Goal: Task Accomplishment & Management: Complete application form

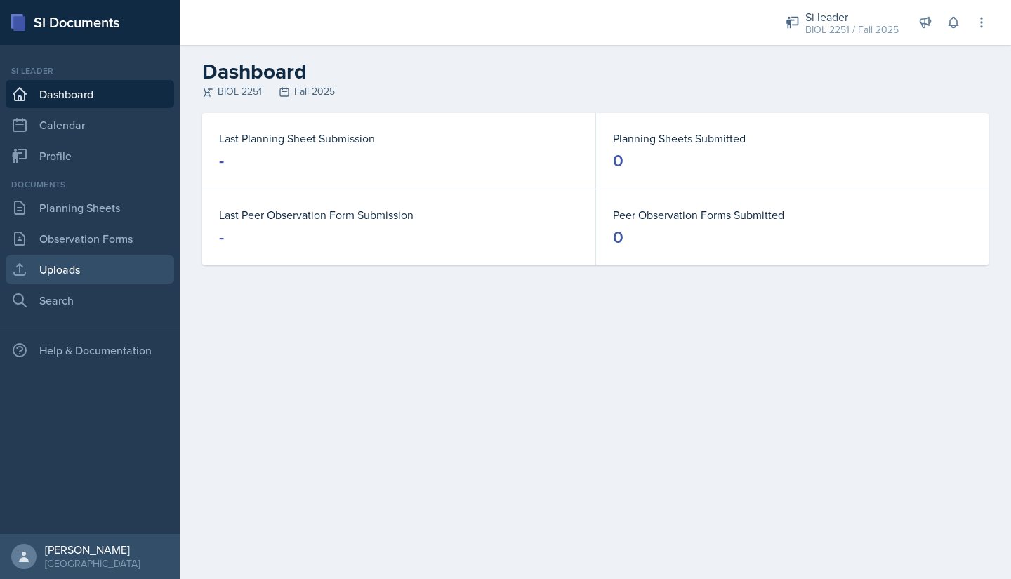
click at [31, 270] on link "Uploads" at bounding box center [90, 270] width 169 height 28
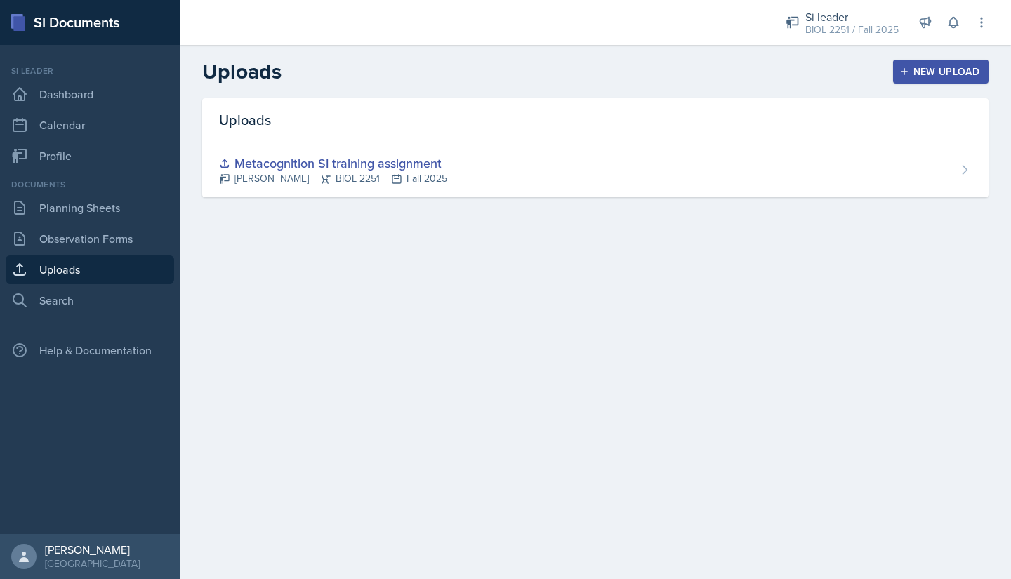
click at [916, 71] on div "New Upload" at bounding box center [941, 71] width 78 height 11
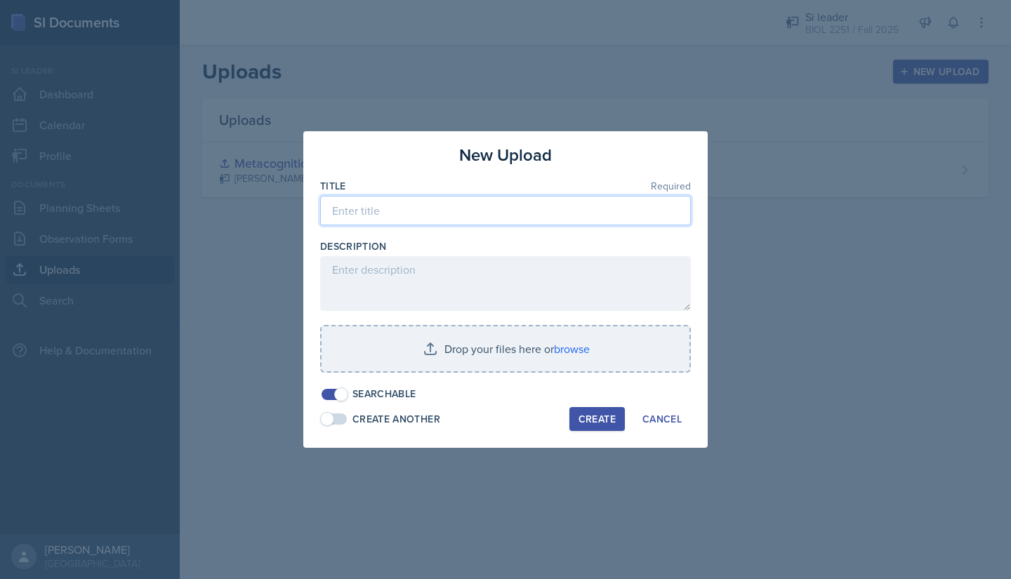
click at [339, 213] on input at bounding box center [505, 210] width 371 height 29
type input "SI session Introduction"
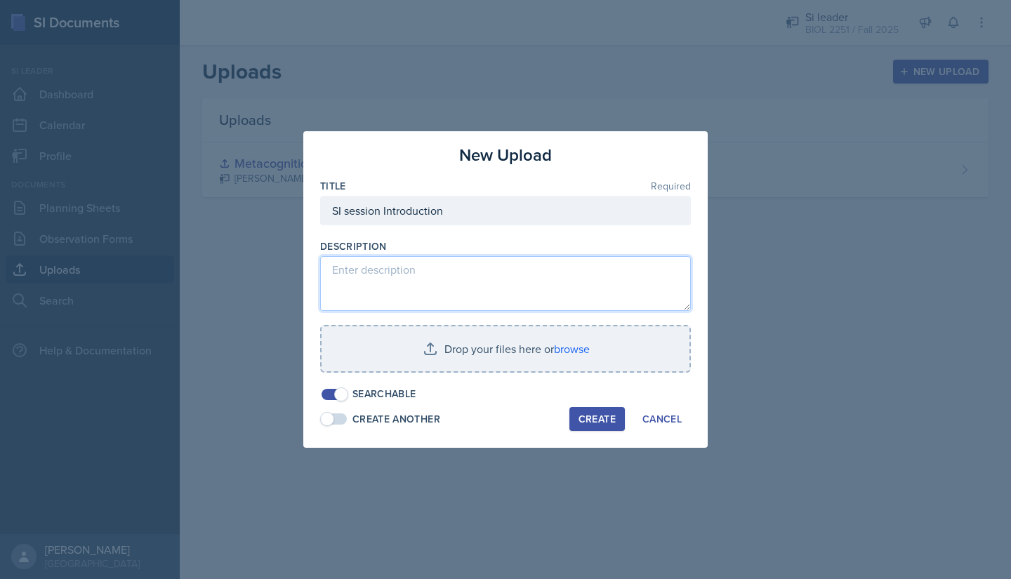
click at [381, 279] on textarea at bounding box center [505, 283] width 371 height 55
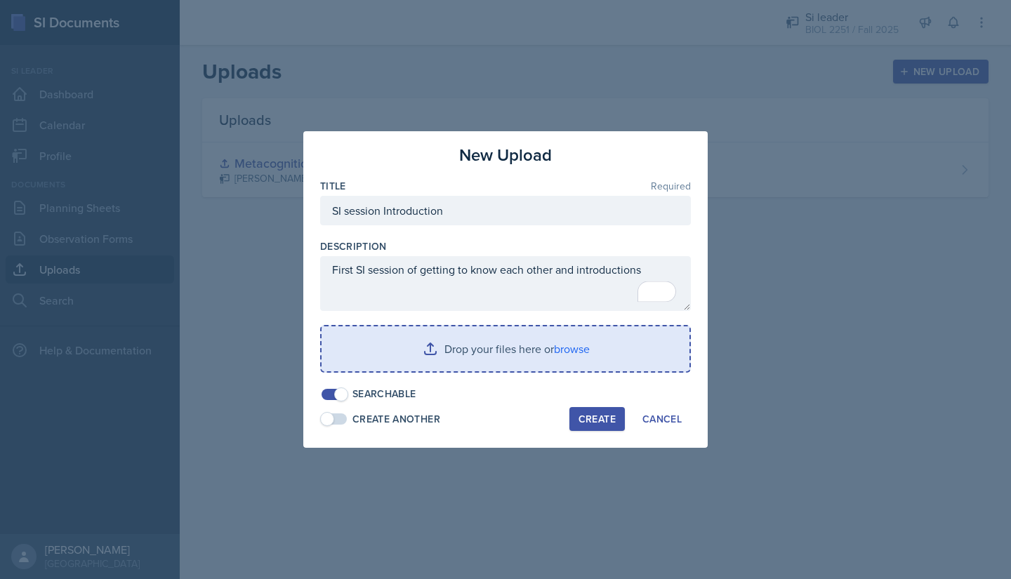
click at [418, 347] on input "file" at bounding box center [506, 349] width 368 height 45
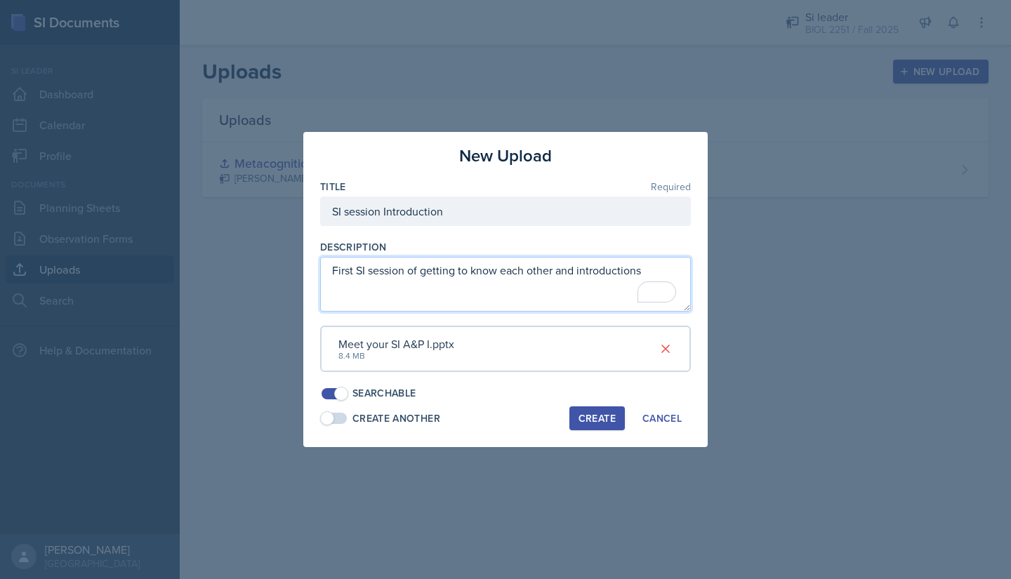
click at [421, 270] on textarea "First SI session of getting to know each other and introductions" at bounding box center [505, 284] width 371 height 55
type textarea "First SI session/getting to know each other and introductions"
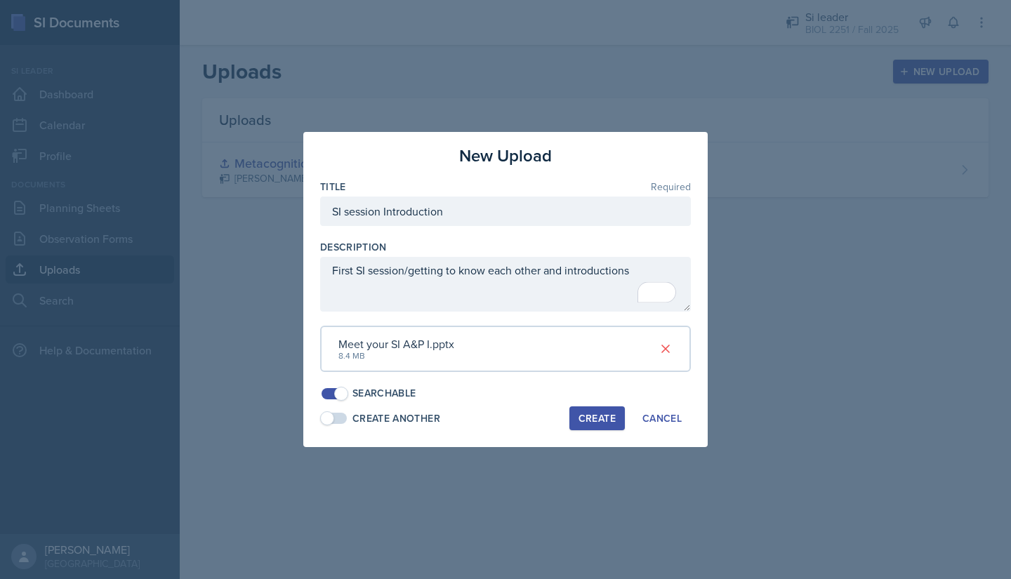
click at [587, 424] on div "Create" at bounding box center [597, 418] width 37 height 11
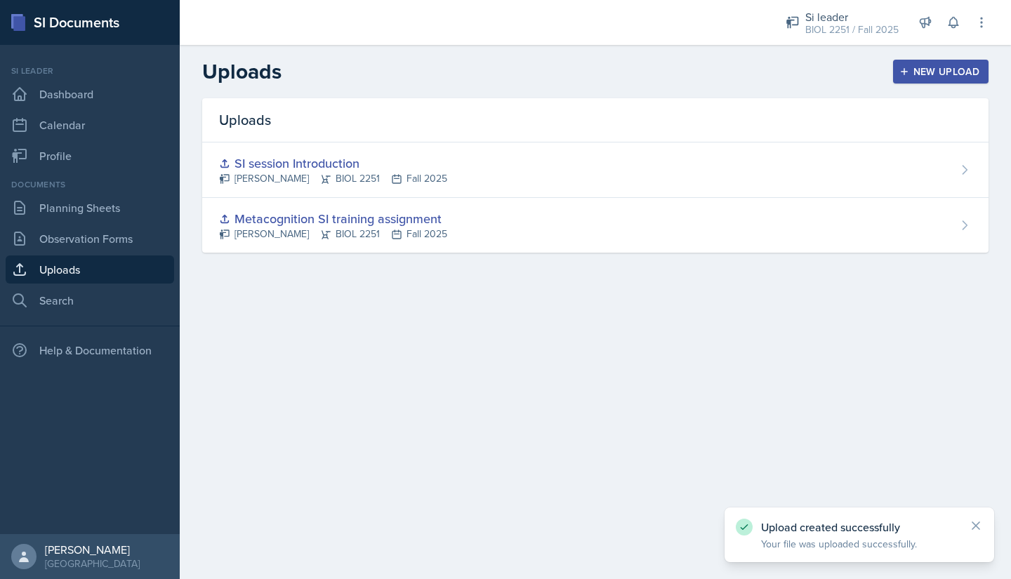
click at [100, 318] on nav "Si leader Dashboard Calendar Profile Documents Planning Sheets Observation Form…" at bounding box center [90, 289] width 180 height 489
click at [44, 200] on link "Planning Sheets" at bounding box center [90, 208] width 169 height 28
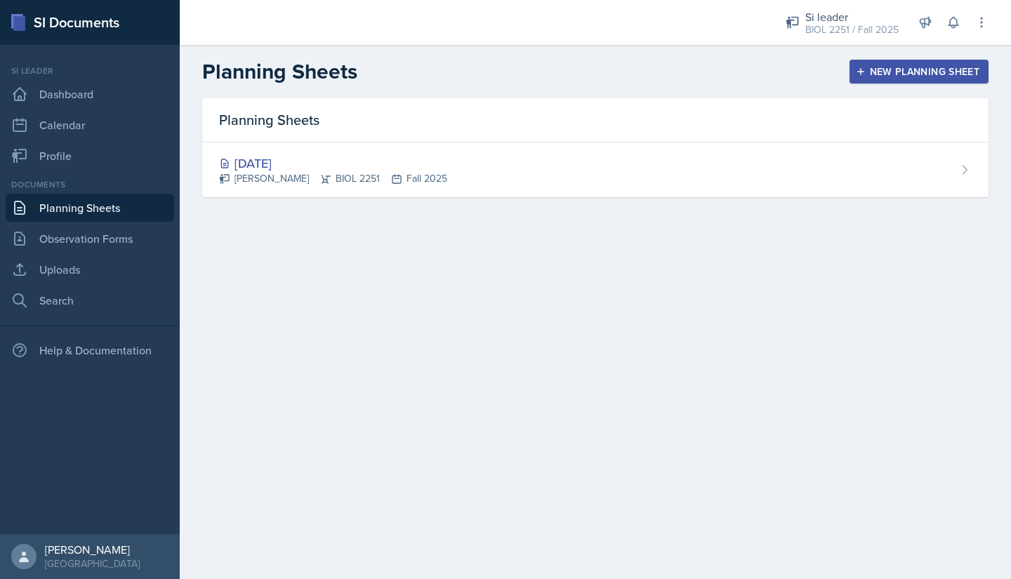
click at [885, 72] on div "New Planning Sheet" at bounding box center [919, 71] width 121 height 11
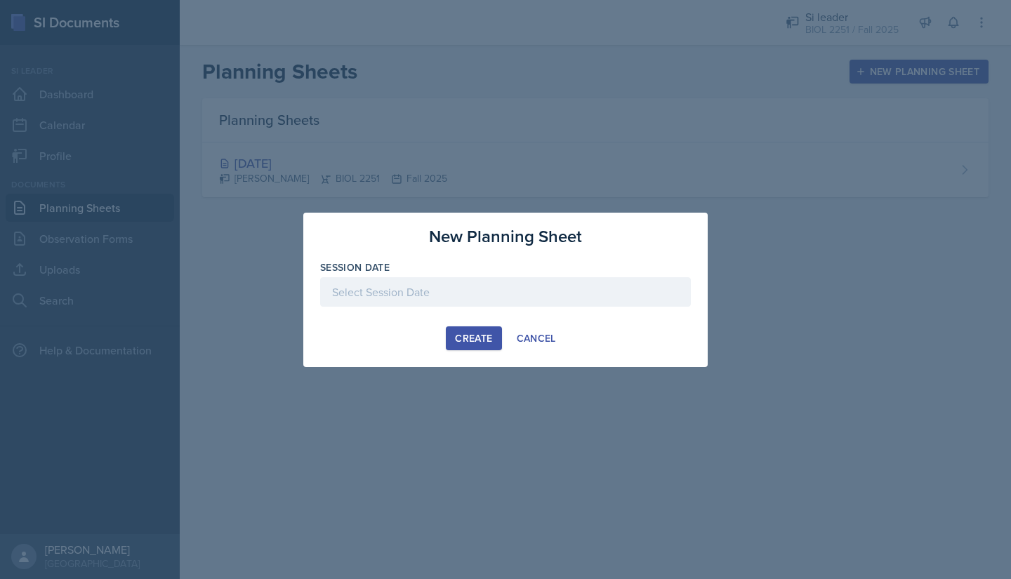
click at [428, 303] on div at bounding box center [505, 291] width 371 height 29
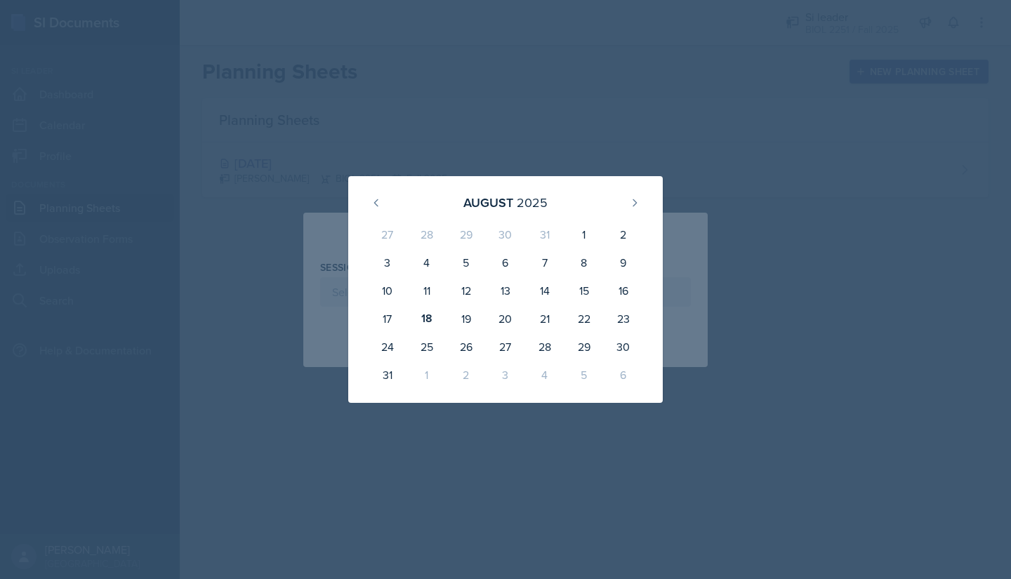
click at [253, 157] on div at bounding box center [505, 289] width 1011 height 579
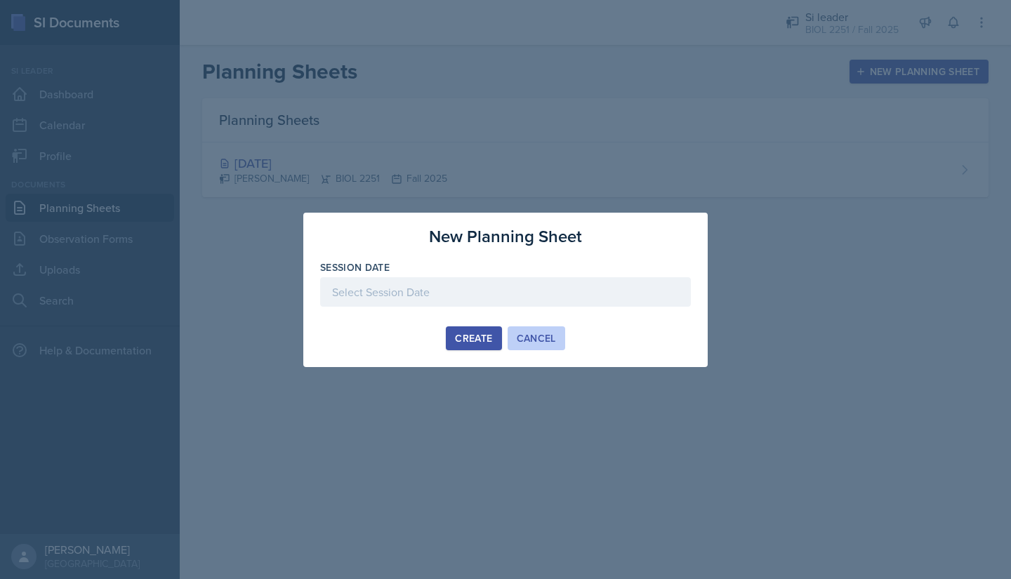
click at [539, 336] on div "Cancel" at bounding box center [536, 338] width 39 height 11
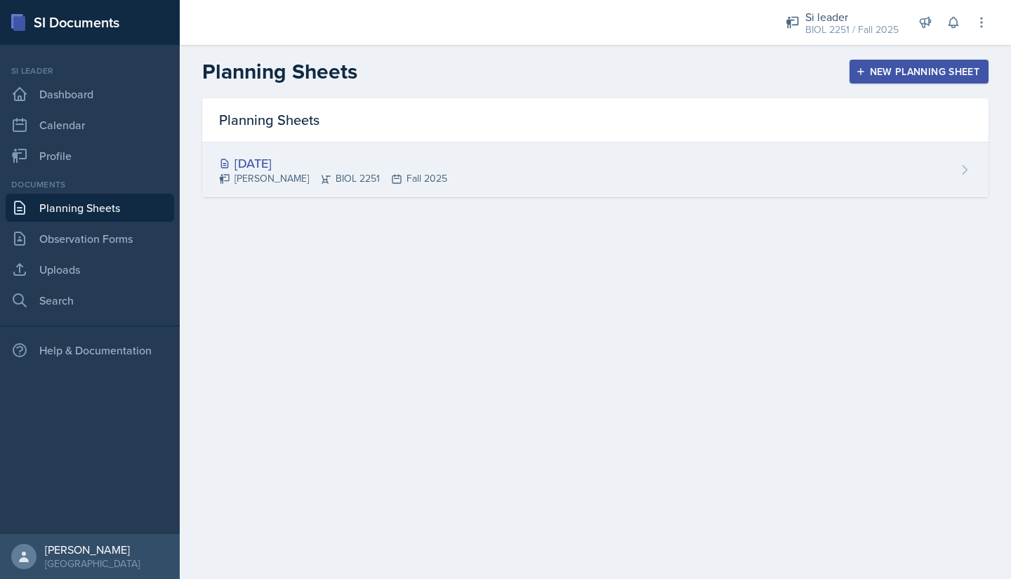
click at [302, 160] on div "[DATE]" at bounding box center [333, 163] width 228 height 19
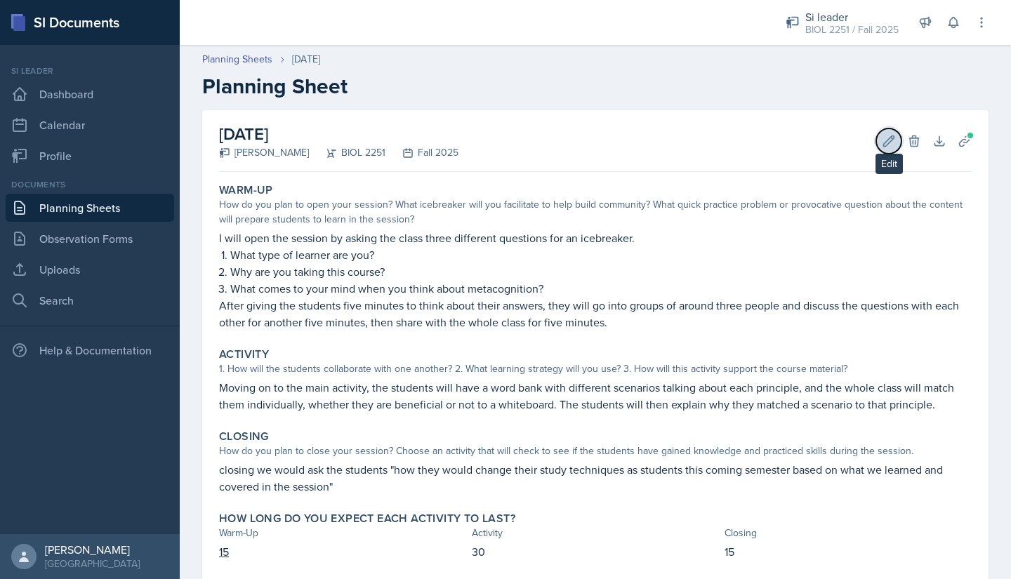
click at [882, 146] on icon at bounding box center [889, 141] width 14 height 14
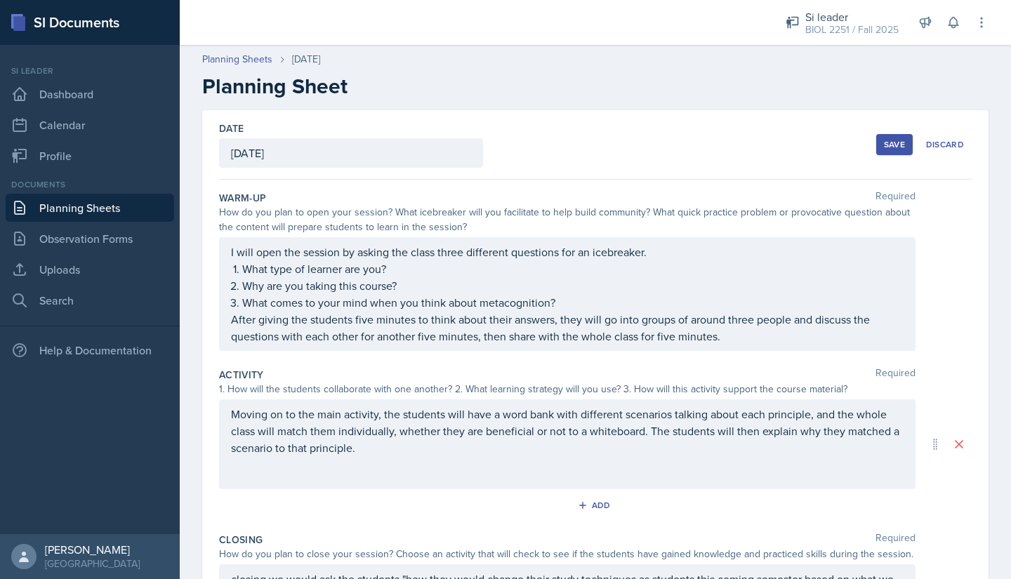
click at [427, 152] on div "[DATE]" at bounding box center [351, 152] width 264 height 29
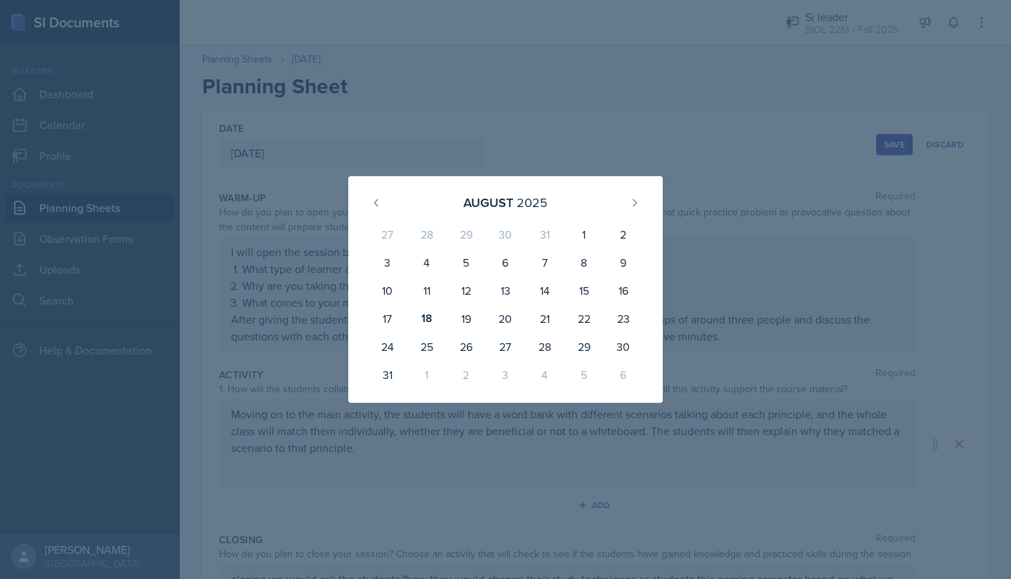
click at [610, 95] on div at bounding box center [505, 289] width 1011 height 579
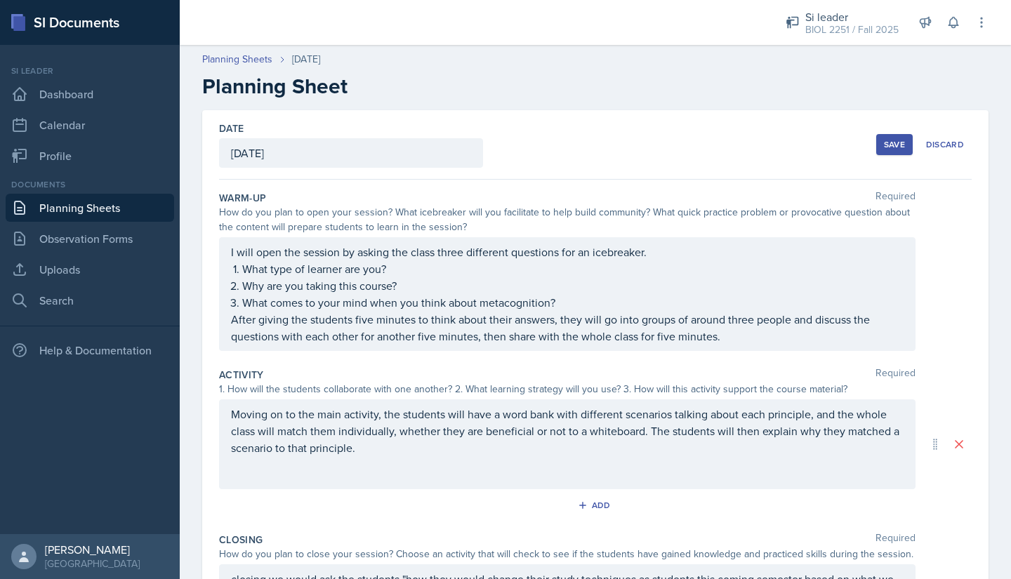
click at [677, 90] on h2 "Planning Sheet" at bounding box center [595, 86] width 786 height 25
drag, startPoint x: 874, startPoint y: 144, endPoint x: 885, endPoint y: 142, distance: 11.4
click at [885, 142] on div "Save" at bounding box center [894, 144] width 21 height 11
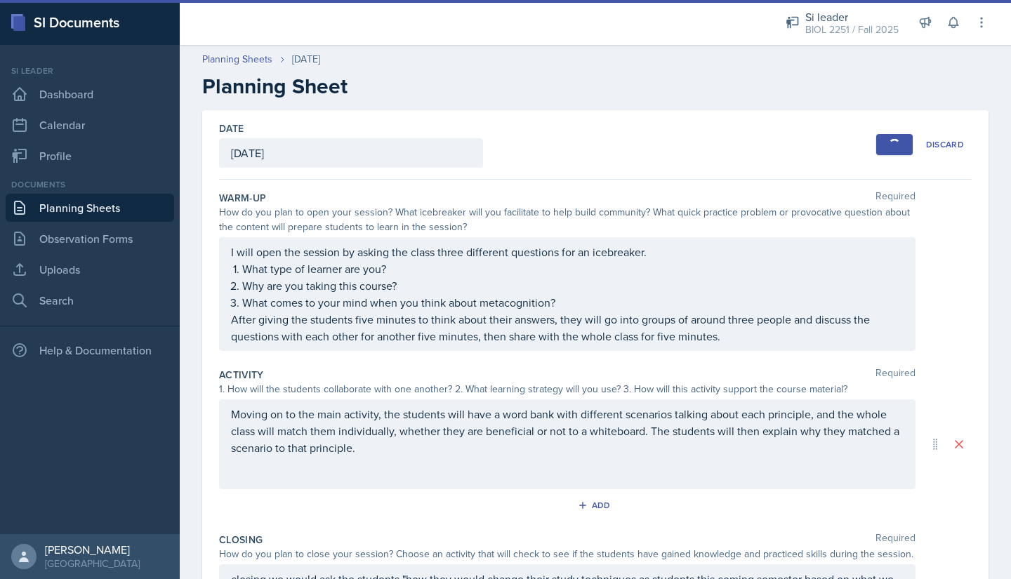
click at [885, 138] on button "Save" at bounding box center [894, 144] width 37 height 21
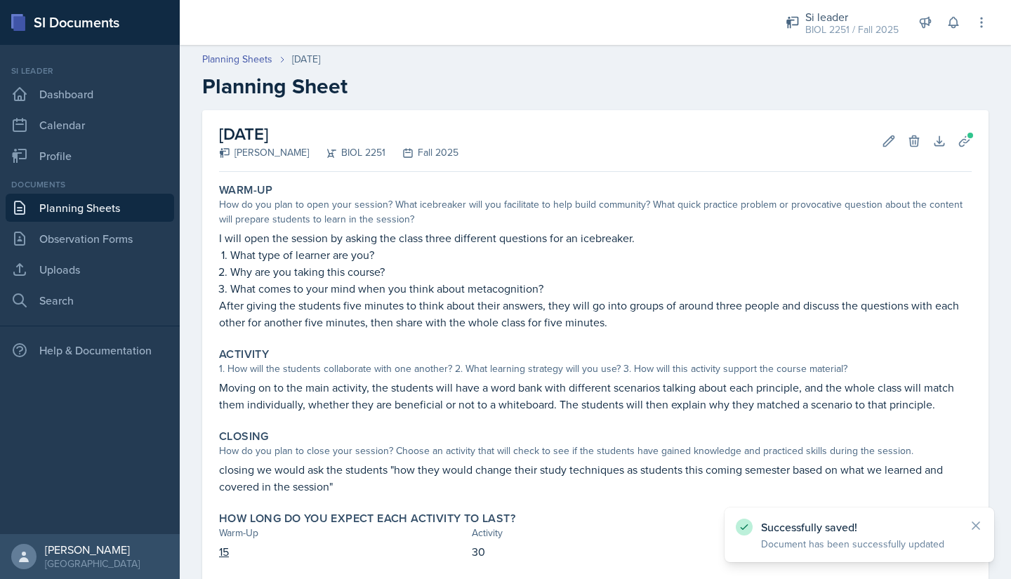
click at [56, 210] on link "Planning Sheets" at bounding box center [90, 208] width 169 height 28
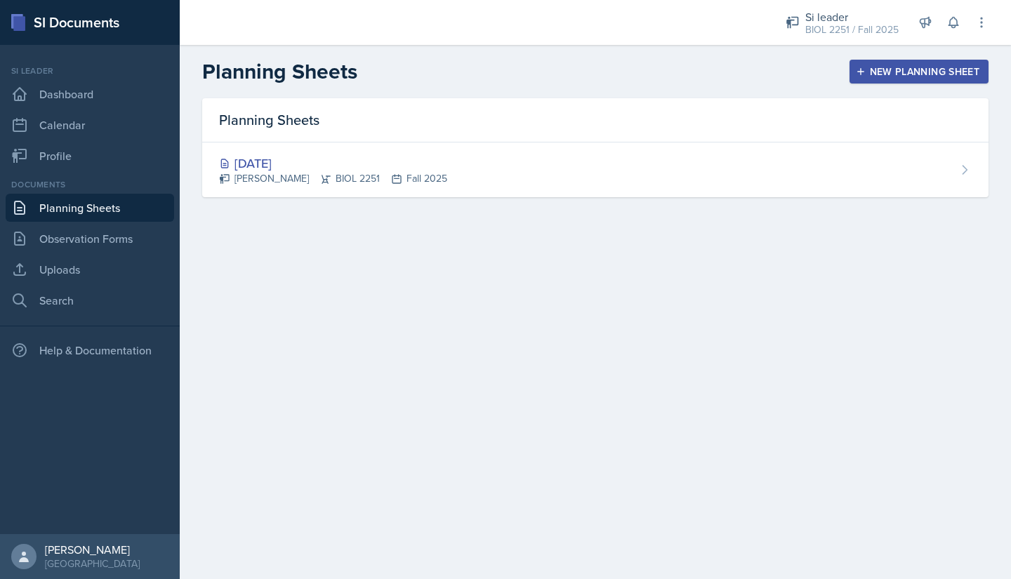
click at [896, 70] on div "New Planning Sheet" at bounding box center [919, 71] width 121 height 11
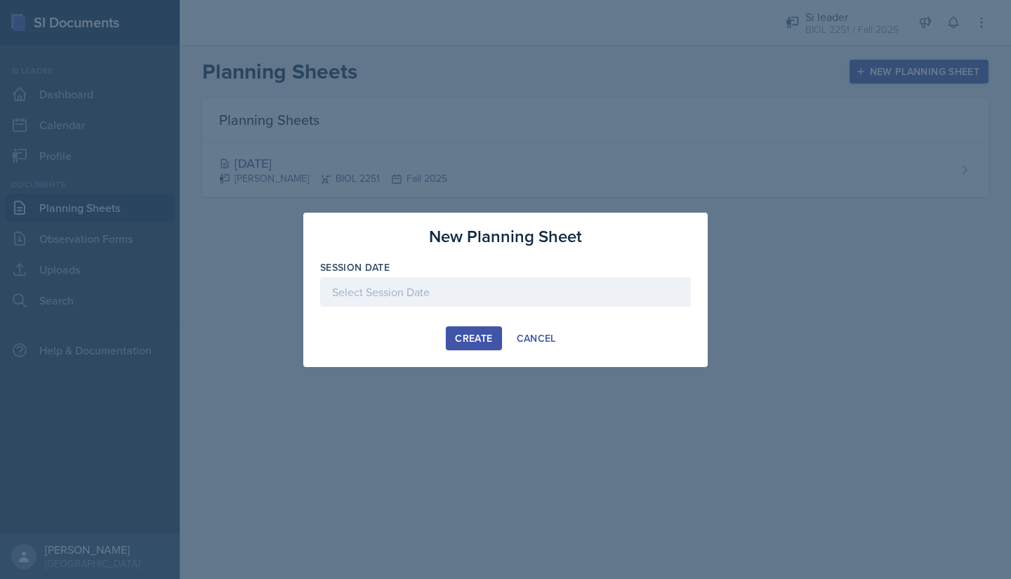
click at [448, 289] on div at bounding box center [505, 291] width 371 height 29
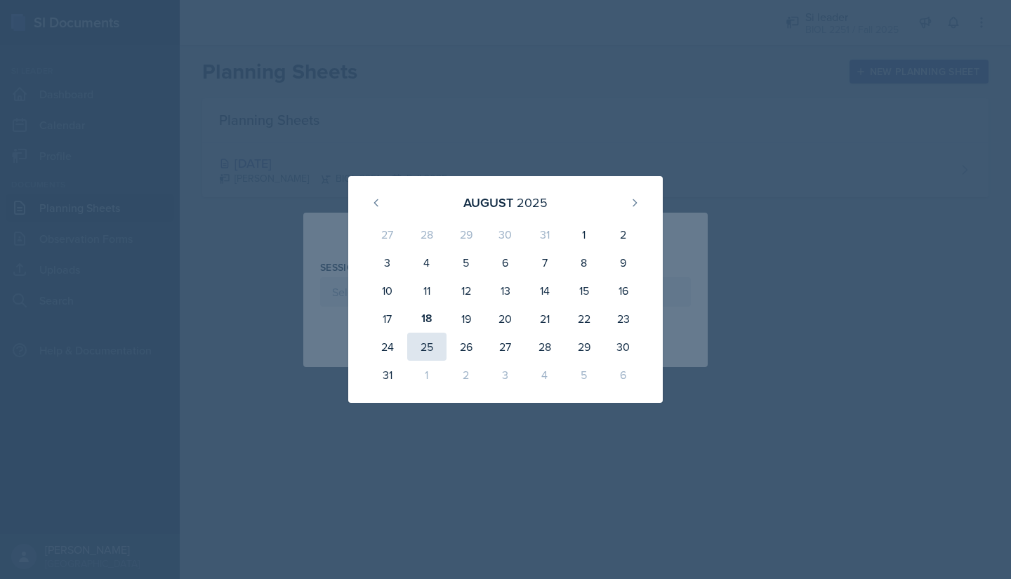
click at [428, 342] on div "25" at bounding box center [426, 347] width 39 height 28
type input "[DATE]"
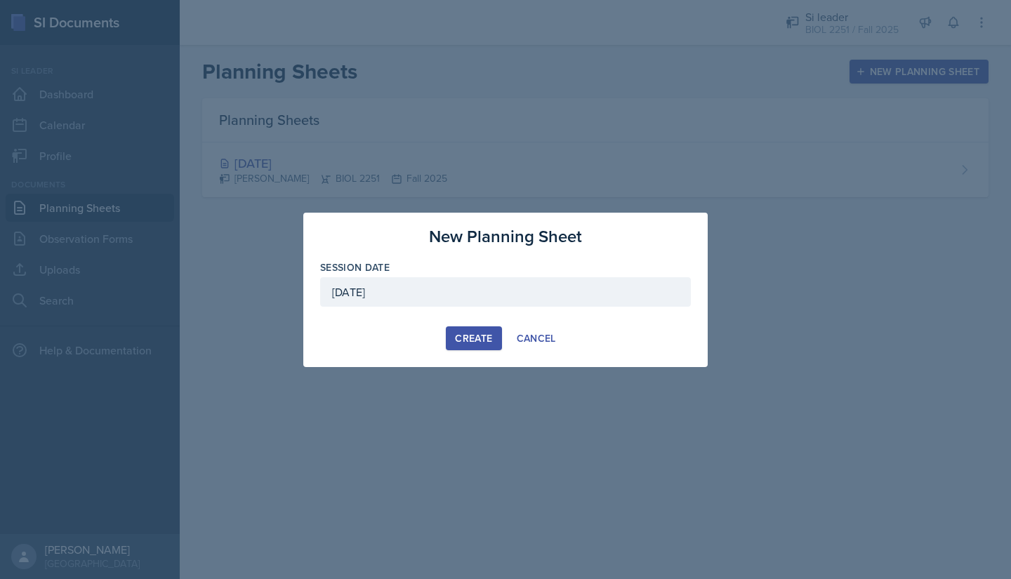
click at [465, 334] on div "Create" at bounding box center [473, 338] width 37 height 11
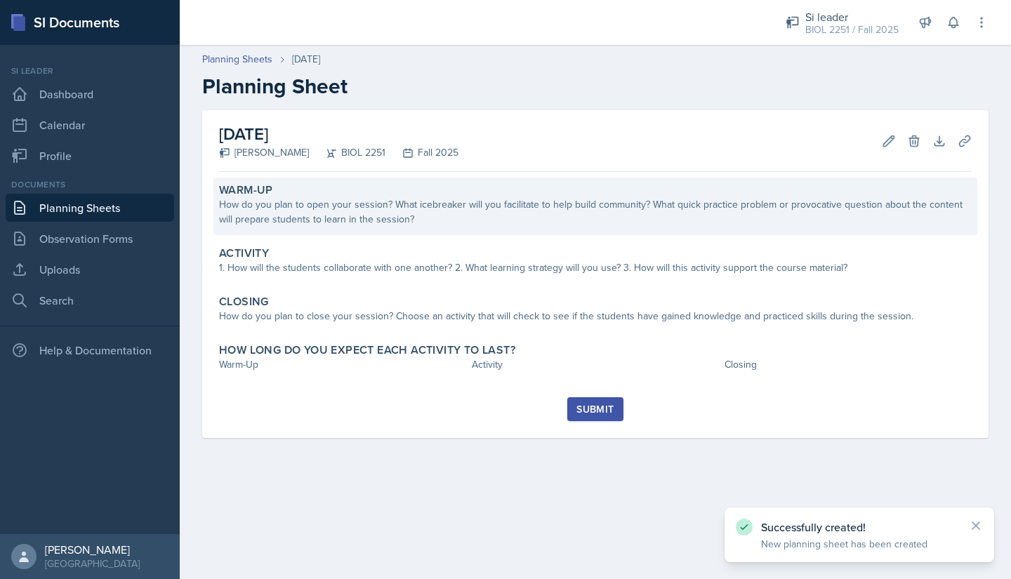
click at [275, 214] on div "How do you plan to open your session? What icebreaker will you facilitate to he…" at bounding box center [595, 211] width 753 height 29
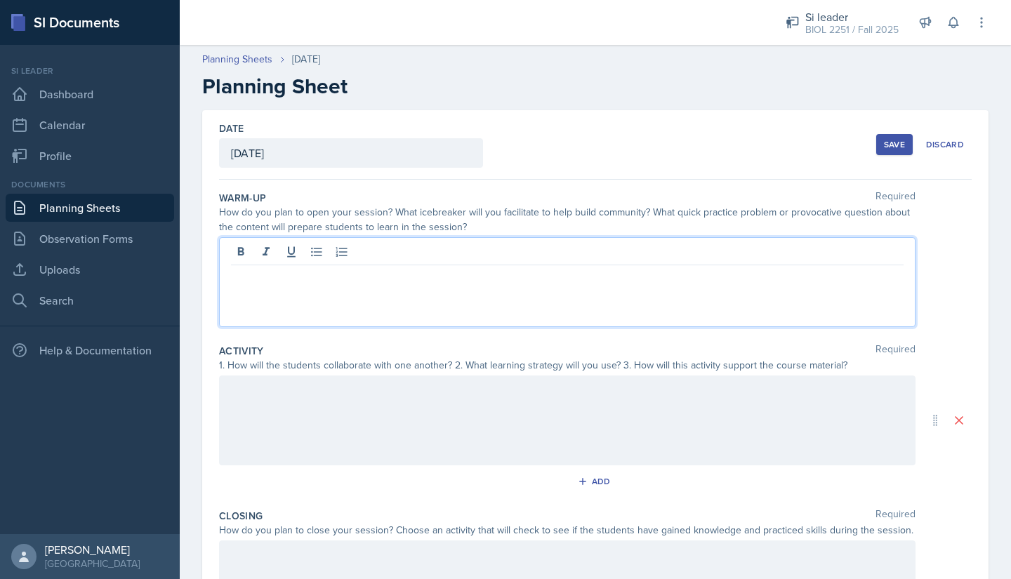
click at [246, 260] on div at bounding box center [567, 282] width 697 height 90
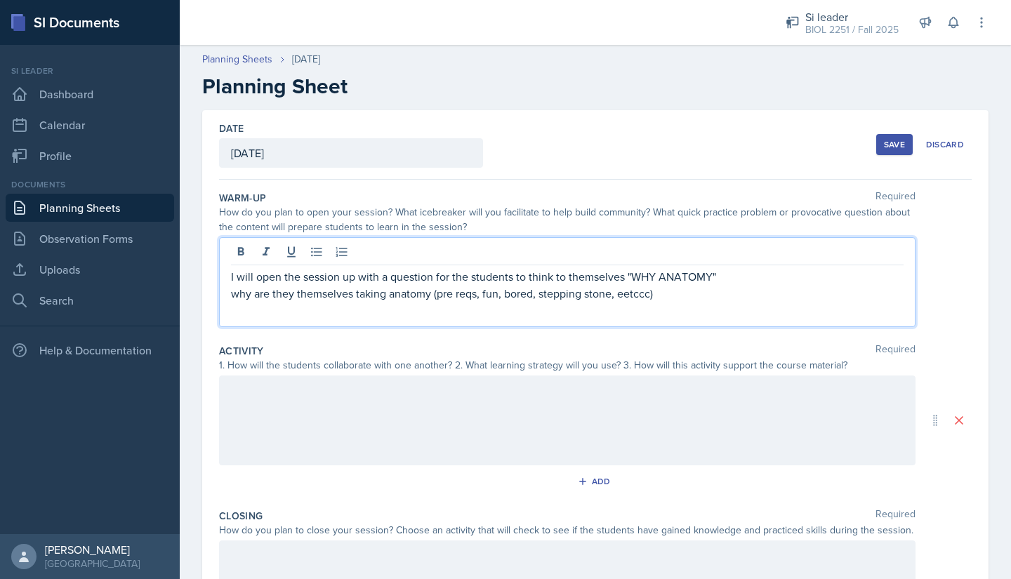
click at [627, 296] on p "why are they themselves taking anatomy (pre reqs, fun, bored, stepping stone, e…" at bounding box center [567, 293] width 673 height 17
click at [632, 295] on p "why are they themselves taking anatomy (pre reqs, fun, bored, stepping stone, e…" at bounding box center [567, 293] width 673 height 17
drag, startPoint x: 468, startPoint y: 294, endPoint x: 431, endPoint y: 209, distance: 92.1
click at [431, 209] on div "How do you plan to open your session? What icebreaker will you facilitate to he…" at bounding box center [567, 219] width 697 height 29
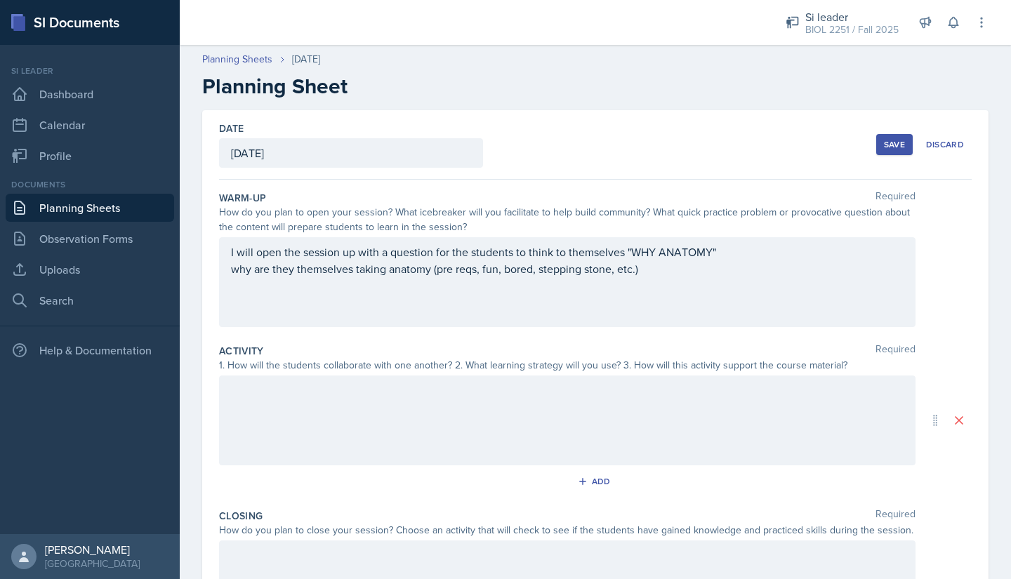
click at [656, 272] on div "I will open the session up with a question for the students to think to themsel…" at bounding box center [567, 261] width 673 height 34
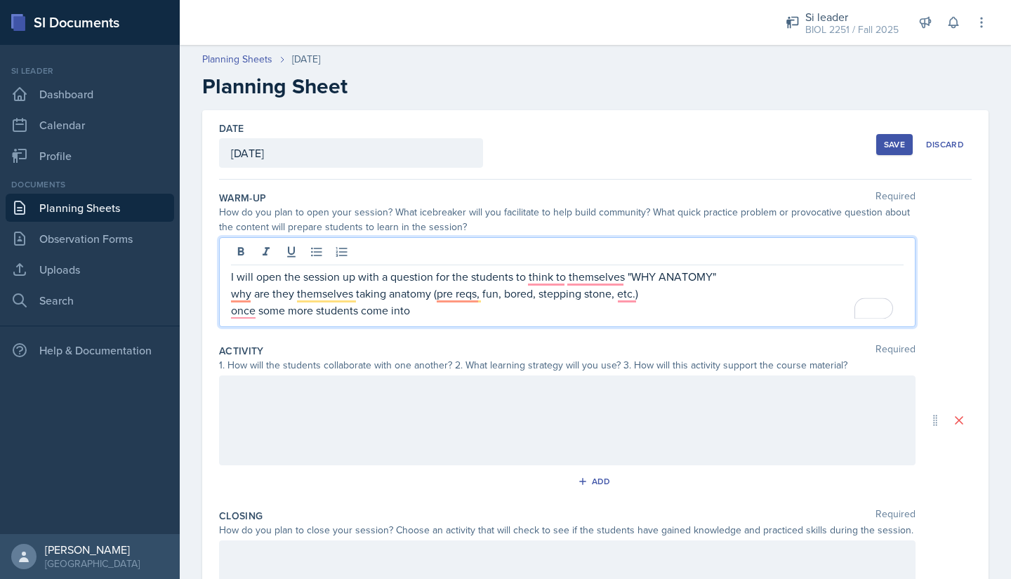
click at [423, 316] on p "once some more students come into" at bounding box center [567, 310] width 673 height 17
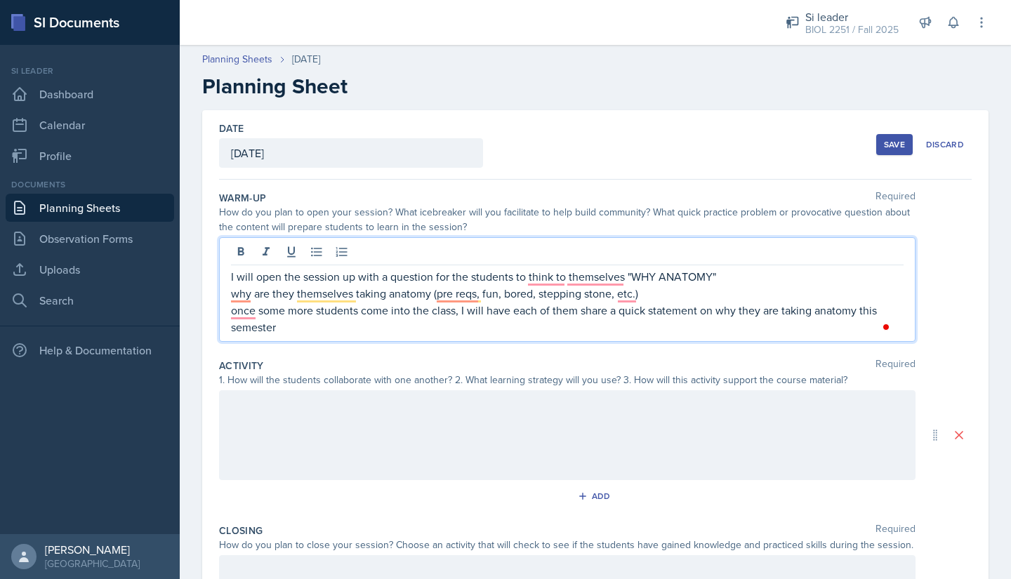
click at [243, 400] on div at bounding box center [567, 435] width 697 height 90
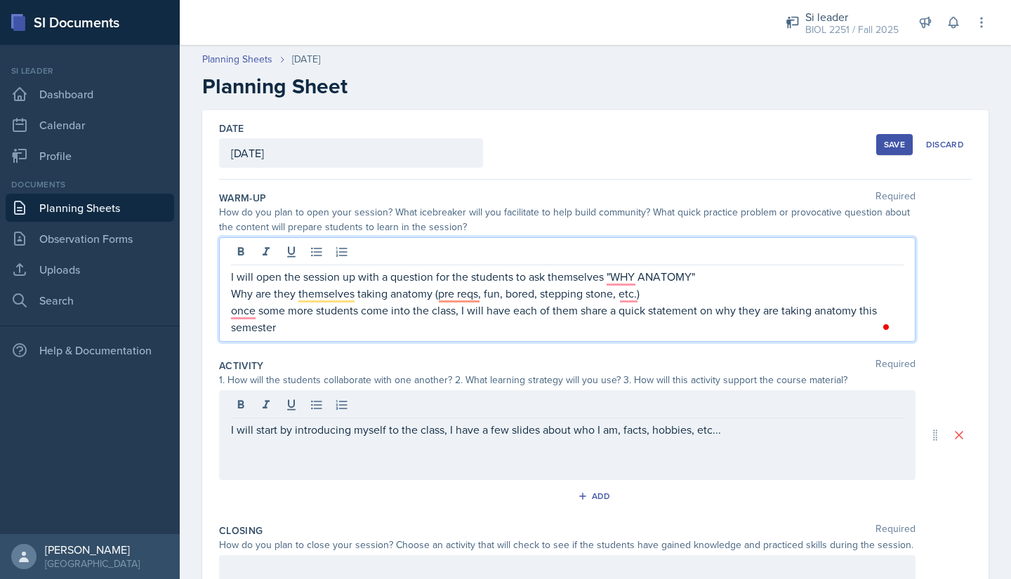
click at [567, 320] on p "once some more students come into the class, I will have each of them share a q…" at bounding box center [567, 319] width 673 height 34
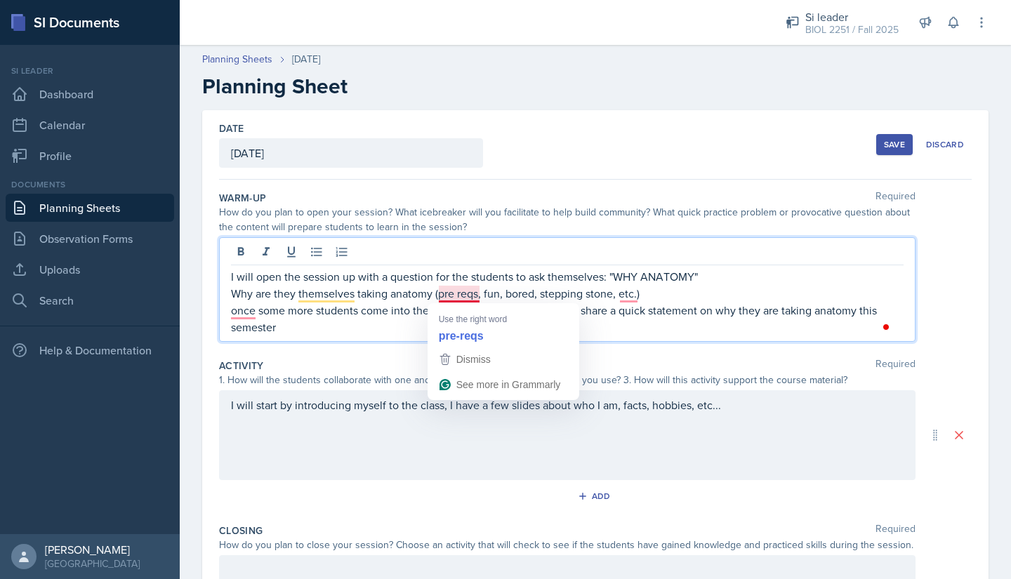
click at [459, 294] on p "Why are they themselves taking anatomy (pre reqs, fun, bored, stepping stone, e…" at bounding box center [567, 293] width 673 height 17
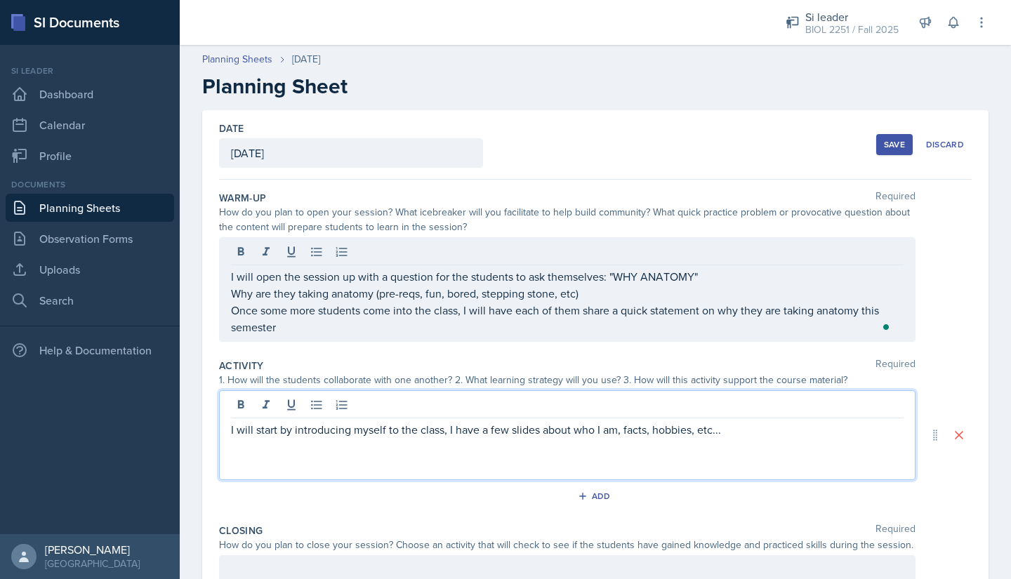
click at [729, 408] on div "I will start by introducing myself to the class, I have a few slides about who …" at bounding box center [567, 435] width 697 height 90
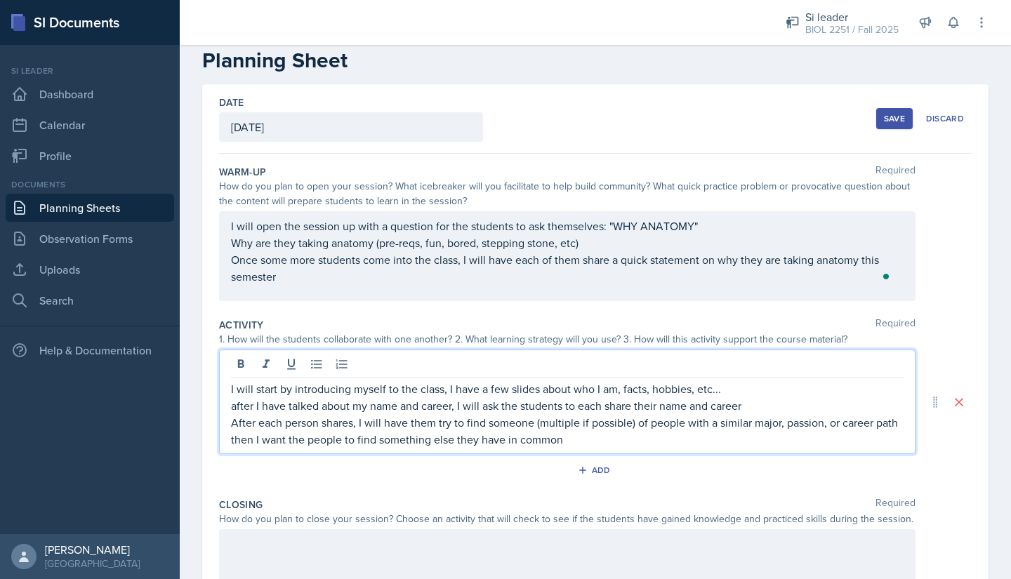
scroll to position [40, 0]
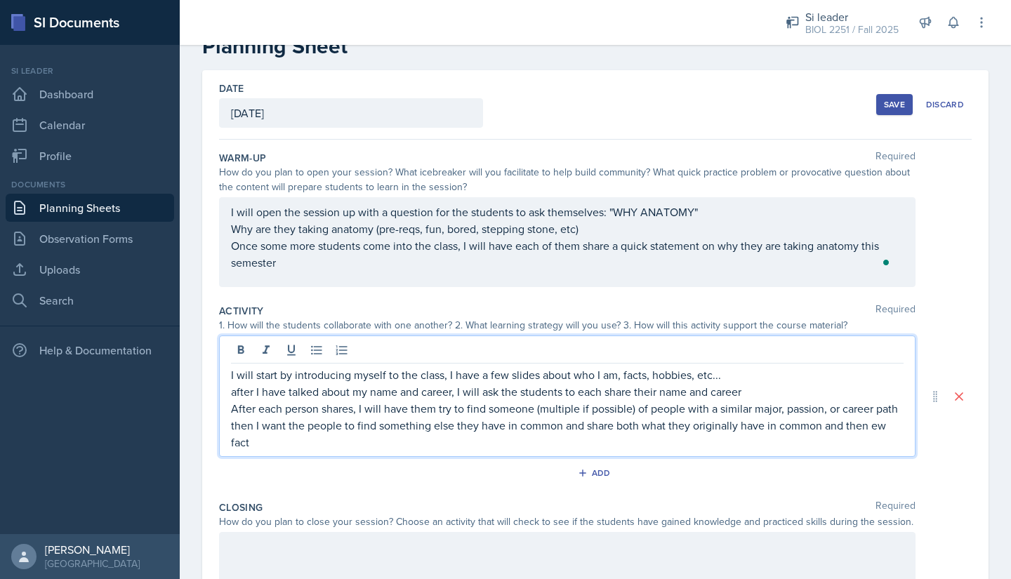
click at [871, 444] on p "then I want the people to find something else they have in common and share bot…" at bounding box center [567, 434] width 673 height 34
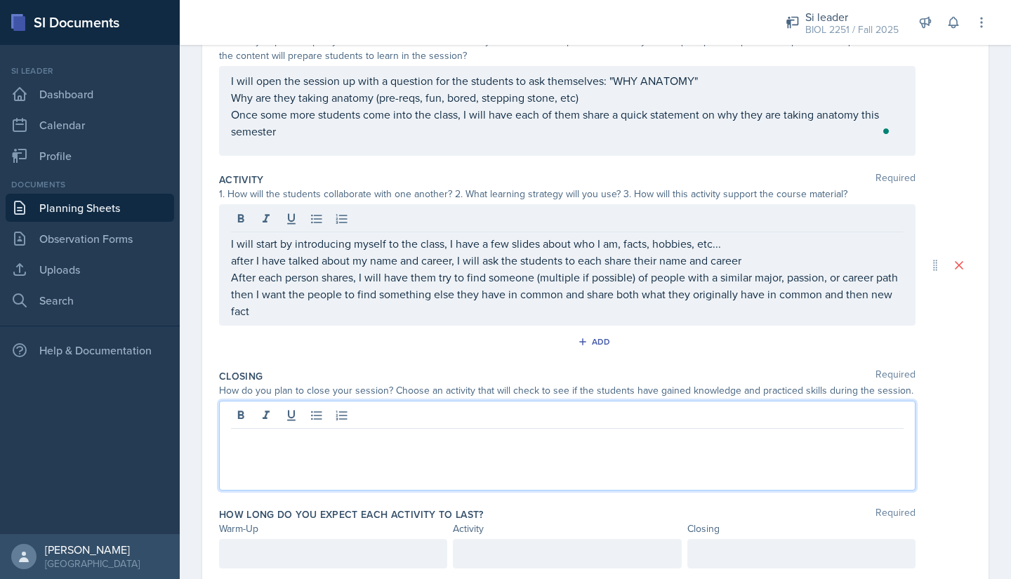
click at [253, 434] on p at bounding box center [567, 440] width 673 height 17
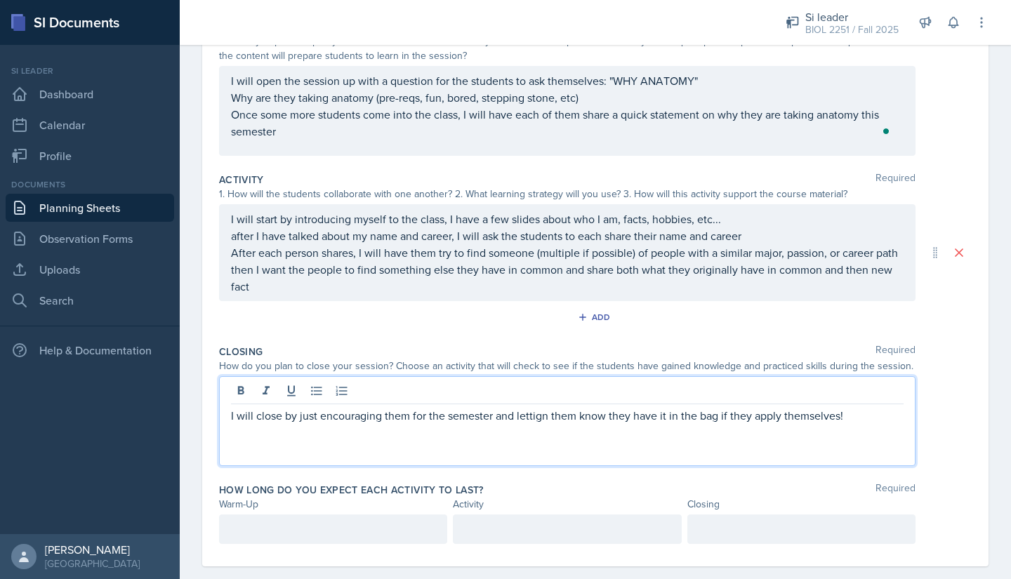
click at [529, 424] on p "I will close by just encouraging them for the semester and lettign them know th…" at bounding box center [567, 415] width 673 height 17
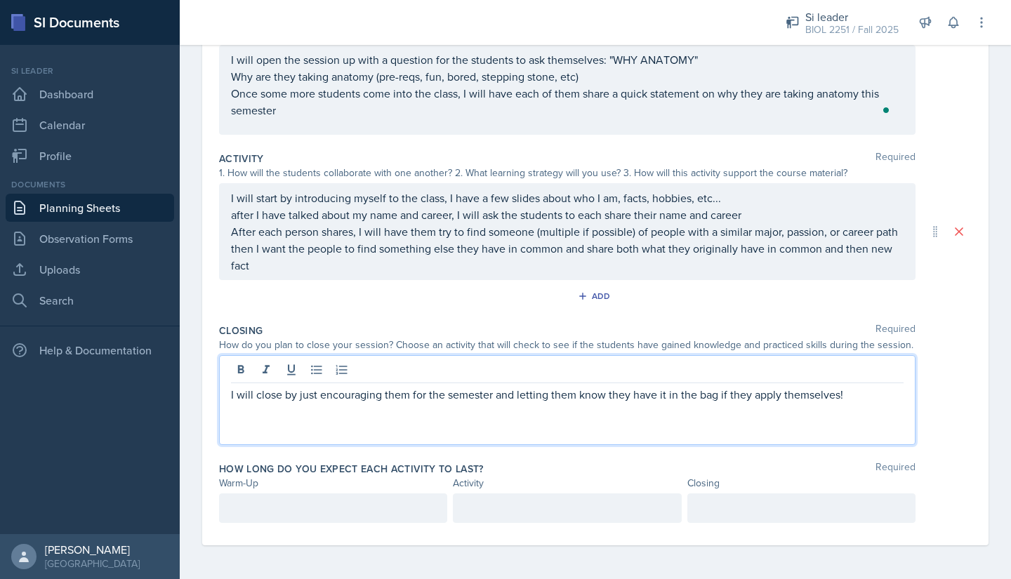
click at [840, 393] on p "I will close by just encouraging them for the semester and letting them know th…" at bounding box center [567, 394] width 673 height 17
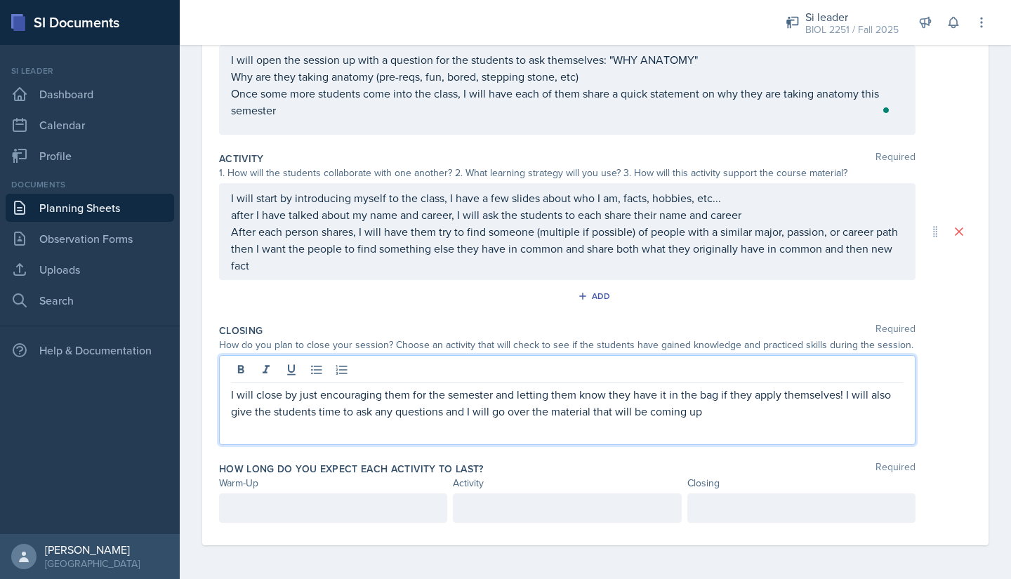
click at [277, 509] on p at bounding box center [333, 508] width 204 height 17
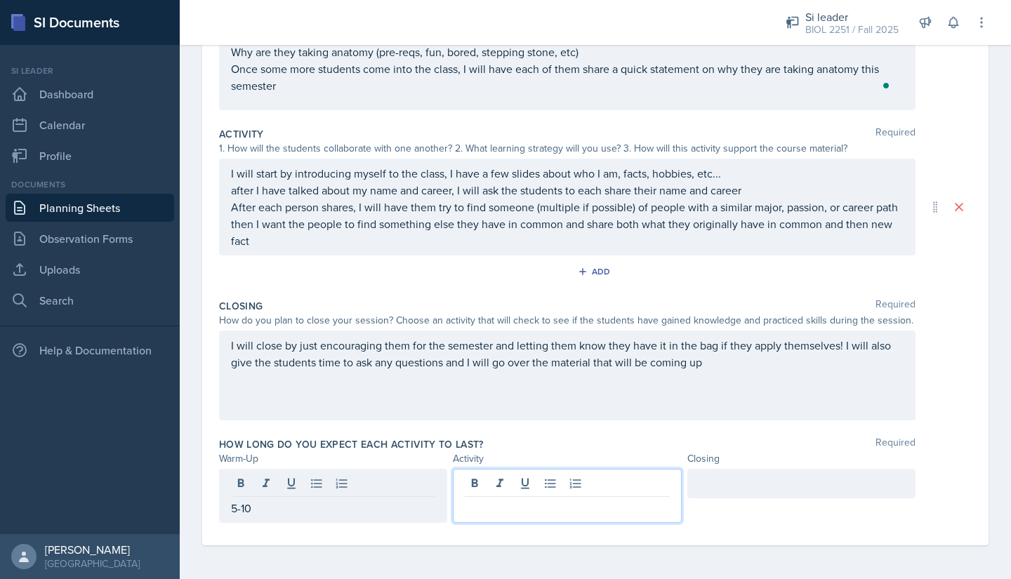
click at [496, 487] on div at bounding box center [567, 496] width 228 height 54
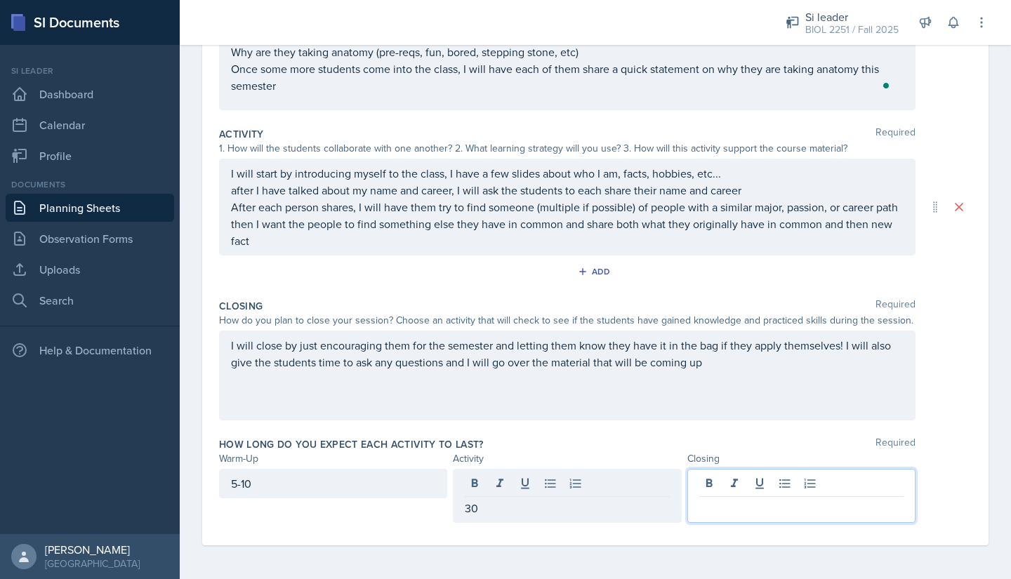
click at [693, 487] on div at bounding box center [801, 496] width 228 height 54
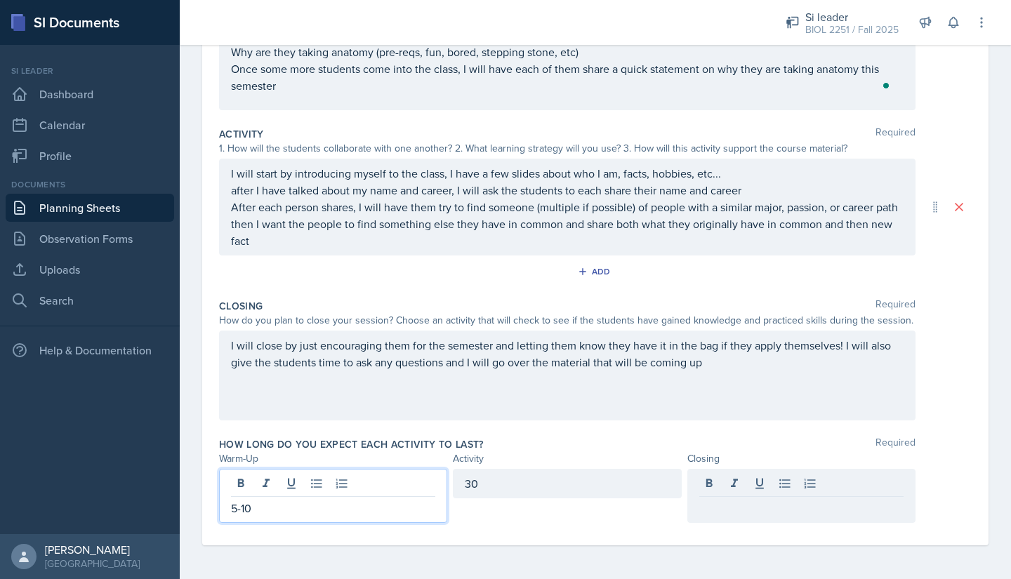
click at [265, 487] on div "5-10" at bounding box center [333, 496] width 228 height 54
click at [706, 487] on div at bounding box center [801, 483] width 228 height 29
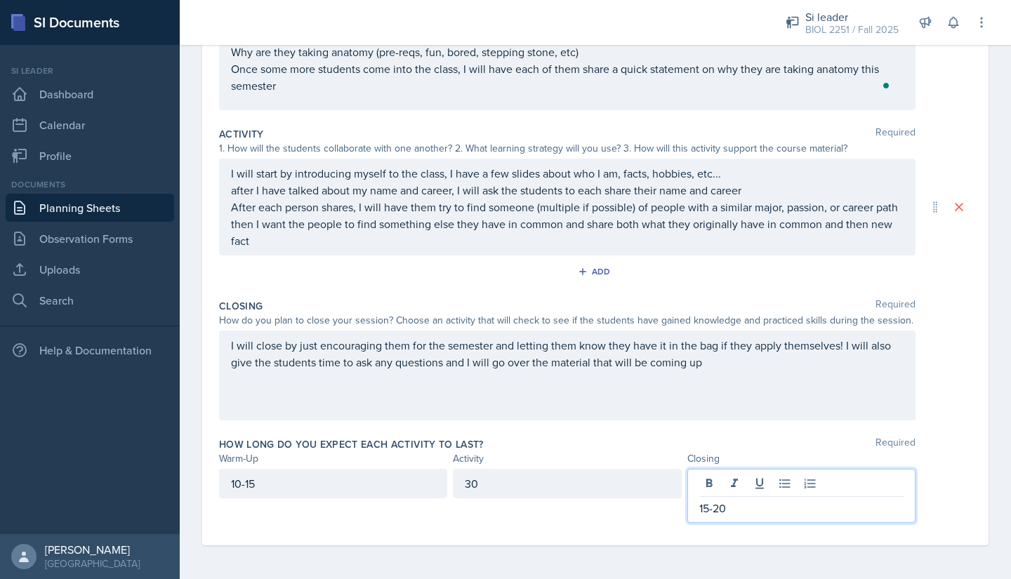
click at [546, 419] on div "I will close by just encouraging them for the semester and letting them know th…" at bounding box center [567, 376] width 697 height 90
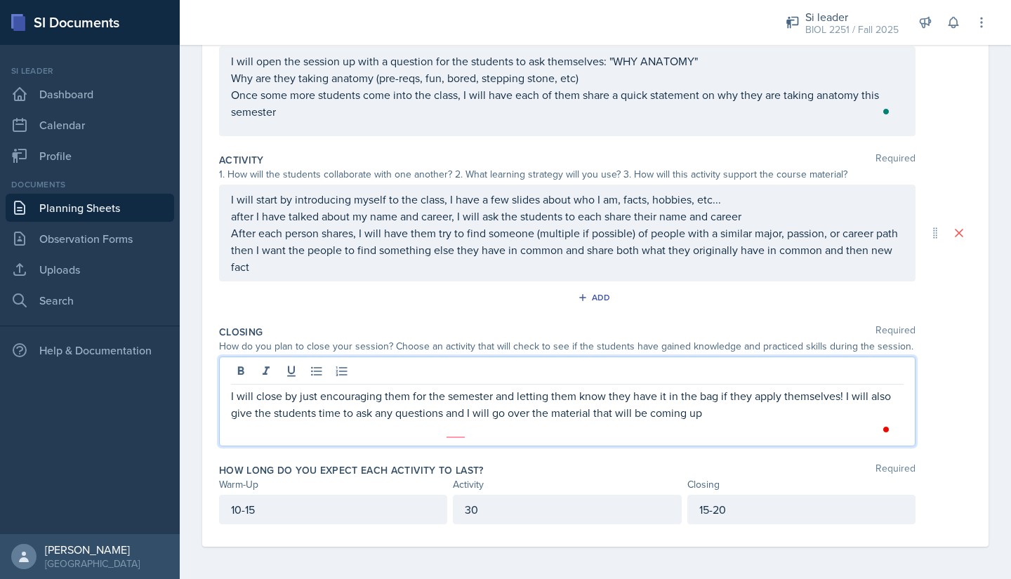
scroll to position [0, 0]
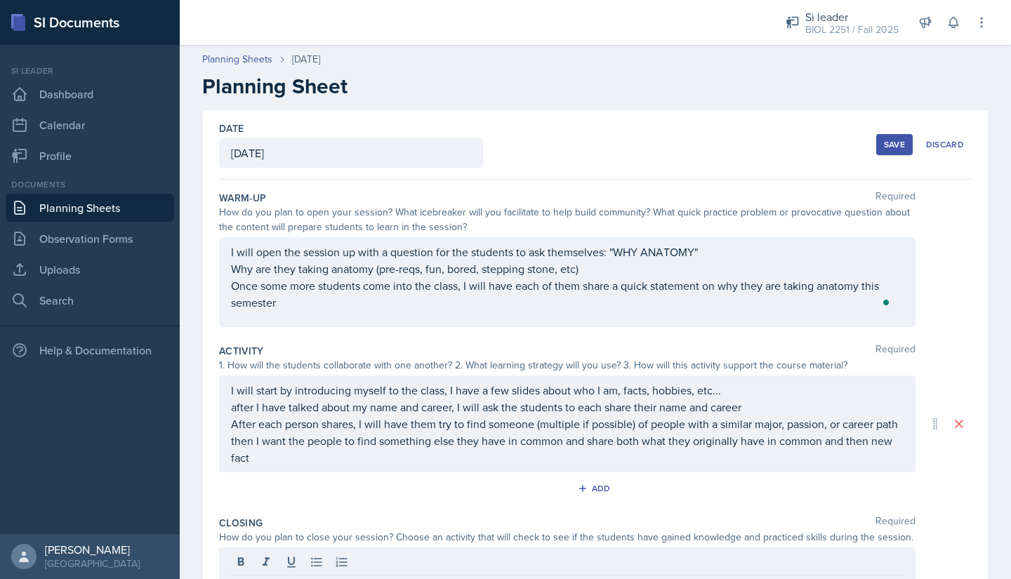
click at [883, 136] on button "Save" at bounding box center [894, 144] width 37 height 21
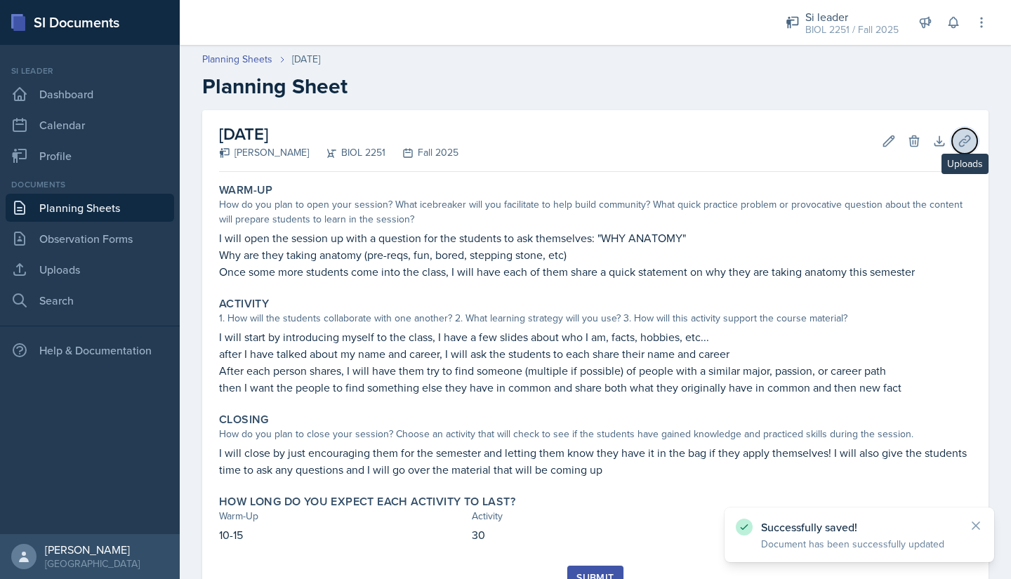
click at [958, 136] on icon at bounding box center [965, 141] width 14 height 14
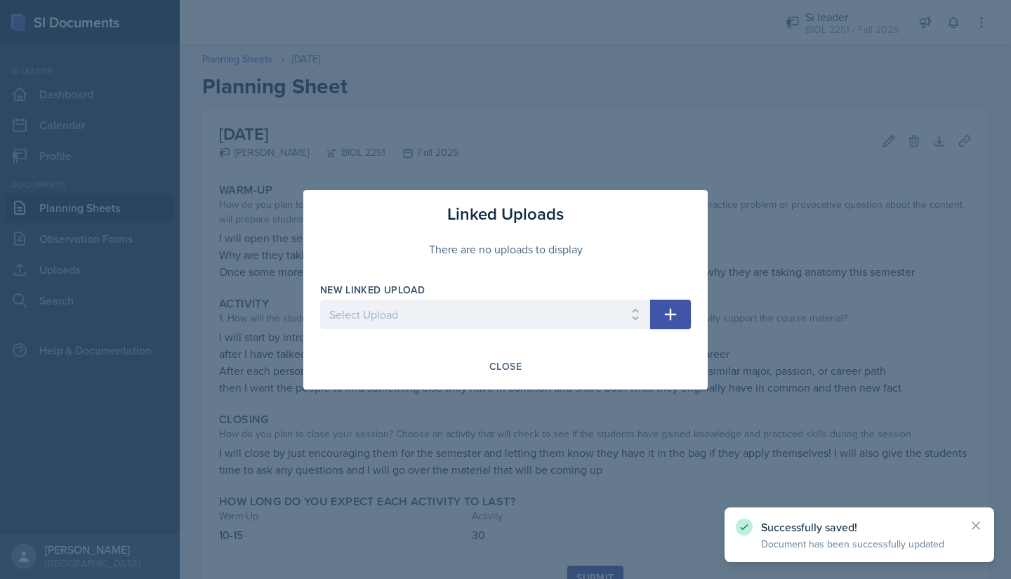
click at [479, 336] on div at bounding box center [485, 336] width 330 height 14
click at [679, 308] on button "button" at bounding box center [670, 314] width 41 height 29
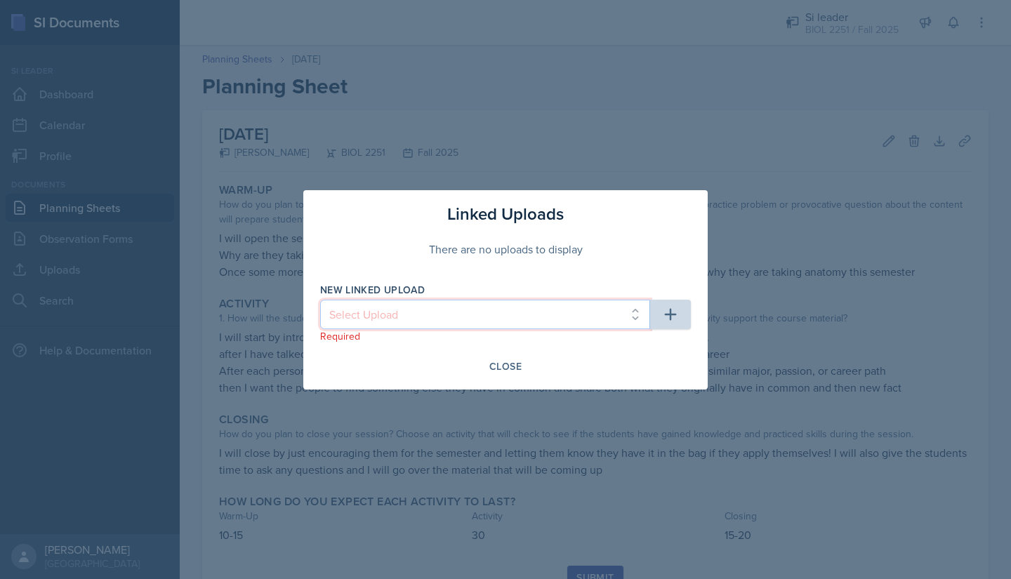
click at [615, 313] on select "Select Upload Metacognition SI training assignment SI session Introduction" at bounding box center [485, 314] width 330 height 29
select select "9111afcd-7993-4144-8ae2-5d92fdec80dc"
click at [320, 300] on select "Select Upload Metacognition SI training assignment SI session Introduction" at bounding box center [485, 314] width 330 height 29
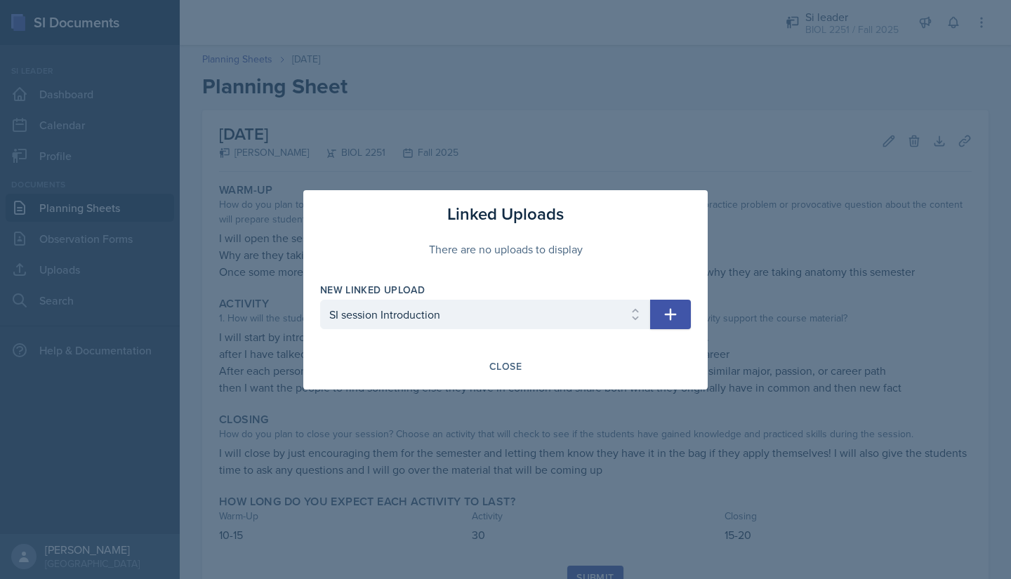
click at [673, 315] on icon "button" at bounding box center [670, 314] width 17 height 17
select select
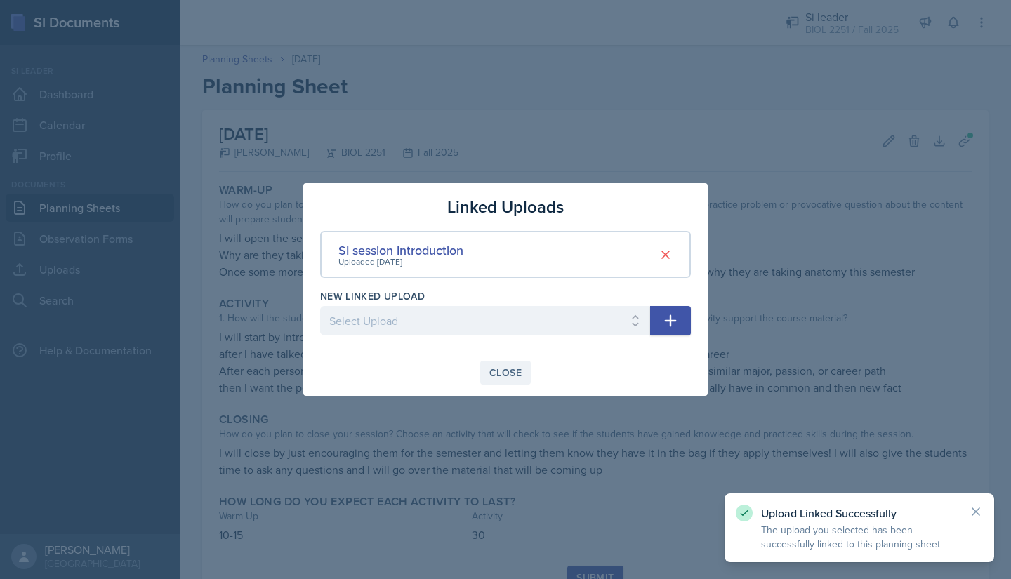
click at [513, 373] on div "Close" at bounding box center [505, 372] width 32 height 11
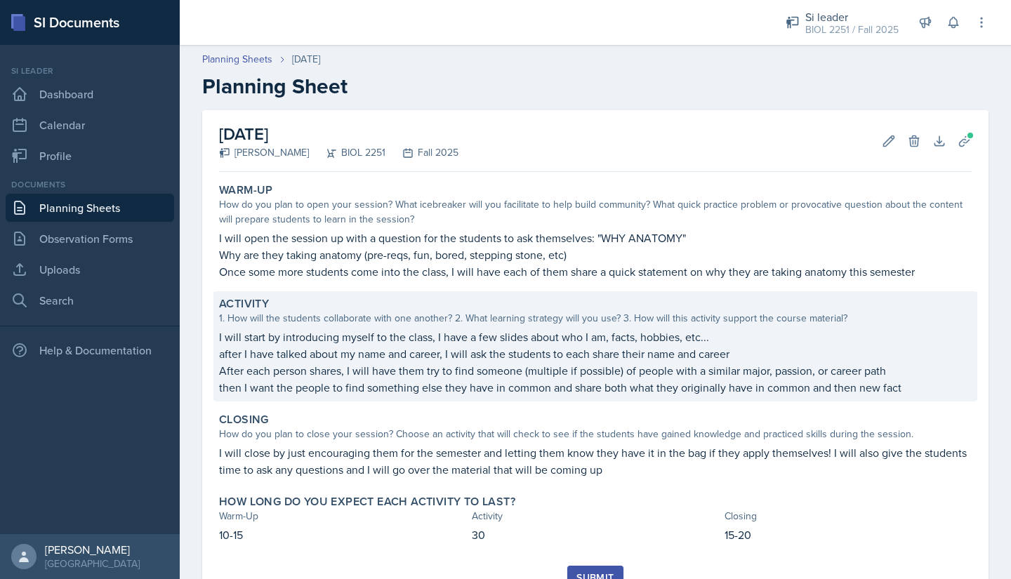
scroll to position [61, 0]
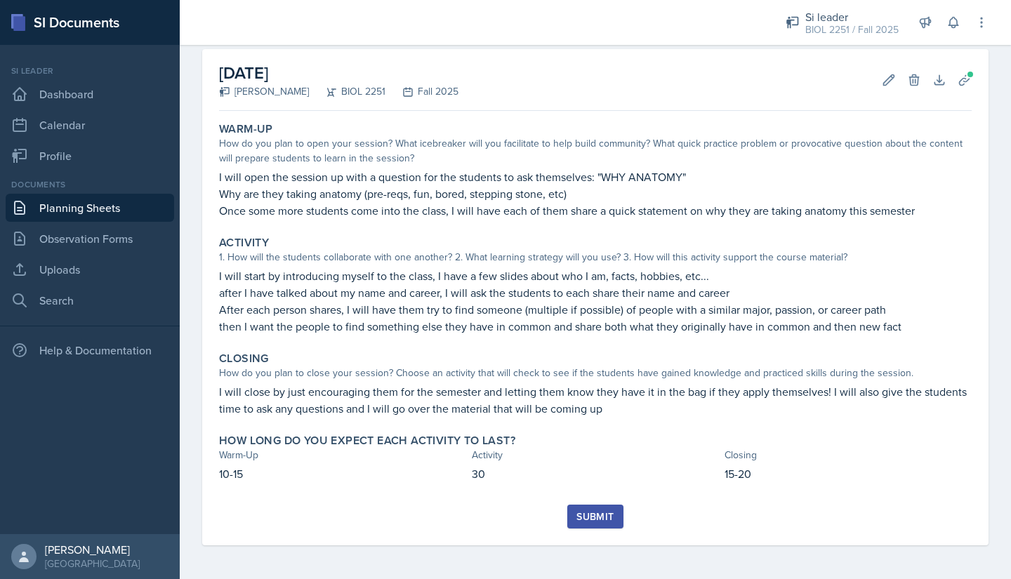
click at [577, 516] on div "Submit" at bounding box center [595, 516] width 37 height 11
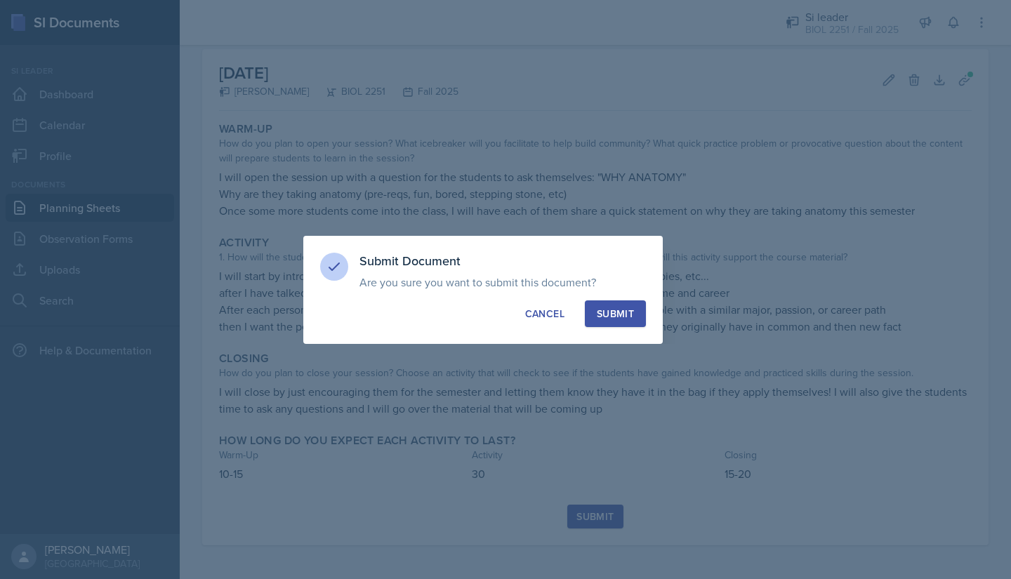
click at [603, 316] on div "Submit" at bounding box center [615, 314] width 37 height 14
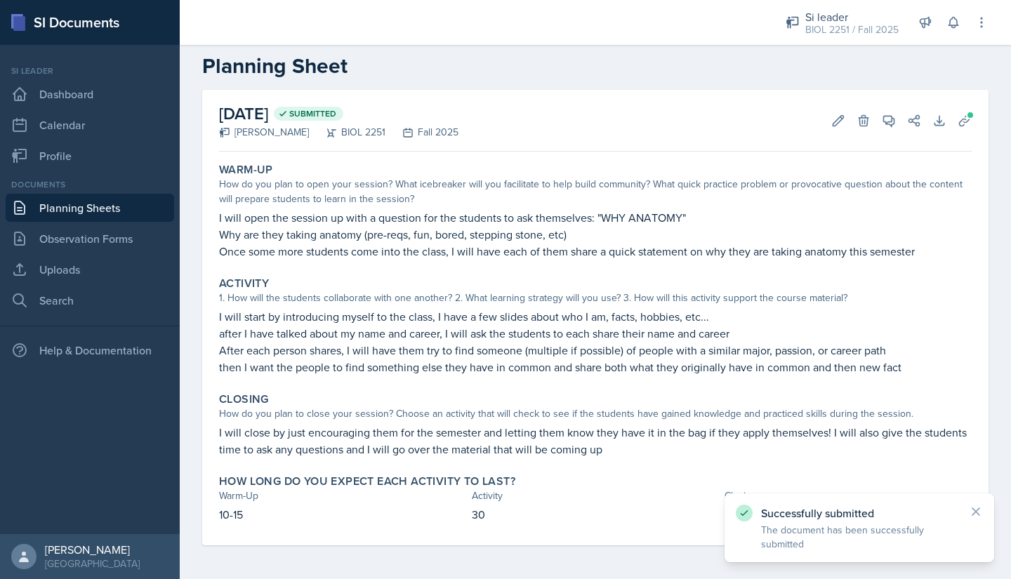
scroll to position [20, 0]
